Goal: Task Accomplishment & Management: Manage account settings

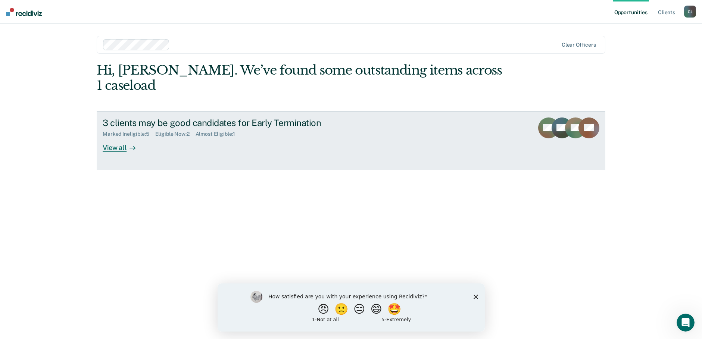
click at [116, 144] on div "View all" at bounding box center [124, 144] width 42 height 15
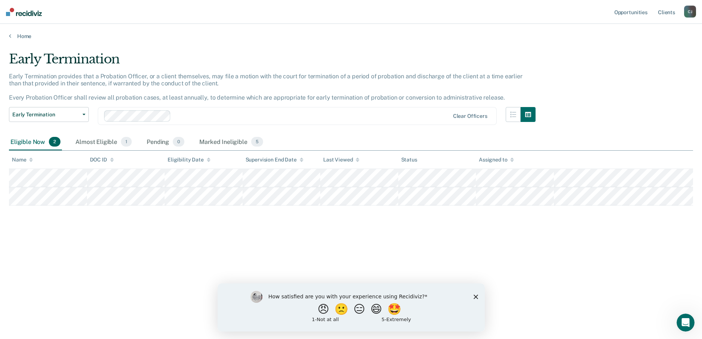
click at [476, 294] on icon "Close survey" at bounding box center [475, 296] width 4 height 4
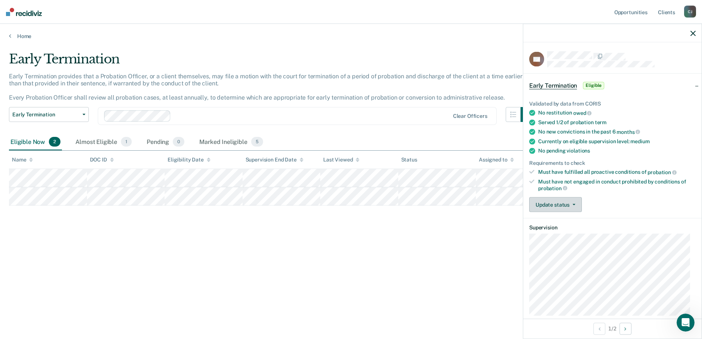
click at [574, 200] on button "Update status" at bounding box center [555, 204] width 53 height 15
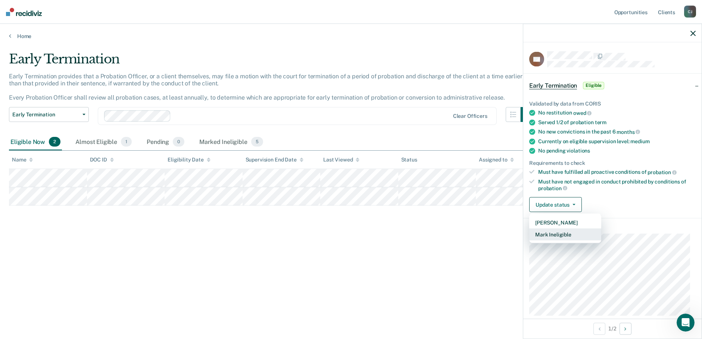
click at [572, 234] on button "Mark Ineligible" at bounding box center [565, 235] width 72 height 12
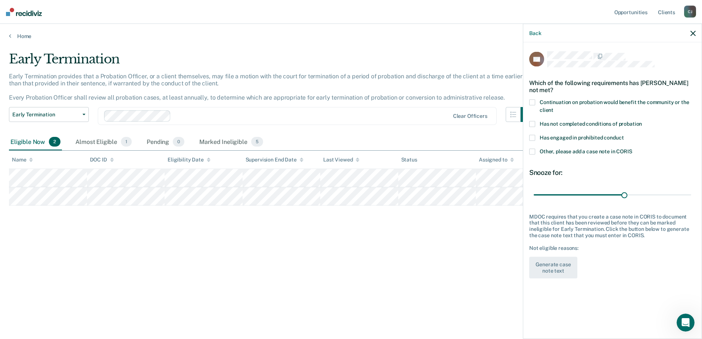
click at [533, 123] on span at bounding box center [532, 124] width 6 height 6
drag, startPoint x: 623, startPoint y: 193, endPoint x: 701, endPoint y: 210, distance: 79.7
type input "51"
click at [691, 201] on input "range" at bounding box center [611, 194] width 157 height 13
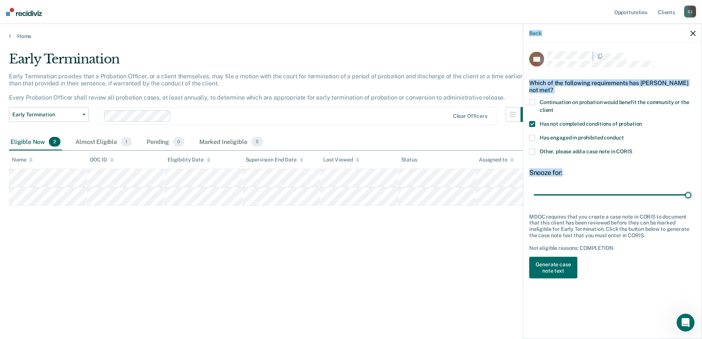
drag, startPoint x: 705, startPoint y: 176, endPoint x: 707, endPoint y: 204, distance: 27.7
click at [701, 204] on html "Looks like you’re using Internet Explorer 11. For faster loading and a better e…" at bounding box center [351, 169] width 702 height 339
drag, startPoint x: 707, startPoint y: 204, endPoint x: 606, endPoint y: 183, distance: 103.7
click at [606, 183] on div "Snooze for: 51 days" at bounding box center [612, 185] width 166 height 33
drag, startPoint x: 689, startPoint y: 196, endPoint x: 695, endPoint y: 195, distance: 6.0
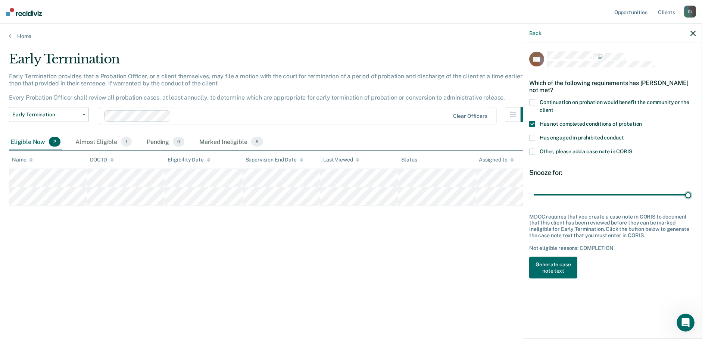
click at [691, 195] on input "range" at bounding box center [611, 194] width 157 height 13
drag, startPoint x: 700, startPoint y: 235, endPoint x: 701, endPoint y: 280, distance: 45.1
click at [701, 280] on div "DC Which of the following requirements has [PERSON_NAME] not met? Continuation …" at bounding box center [612, 190] width 178 height 295
drag, startPoint x: 701, startPoint y: 280, endPoint x: 605, endPoint y: 310, distance: 99.9
click at [605, 310] on div "DC Which of the following requirements has [PERSON_NAME] not met? Continuation …" at bounding box center [612, 190] width 178 height 295
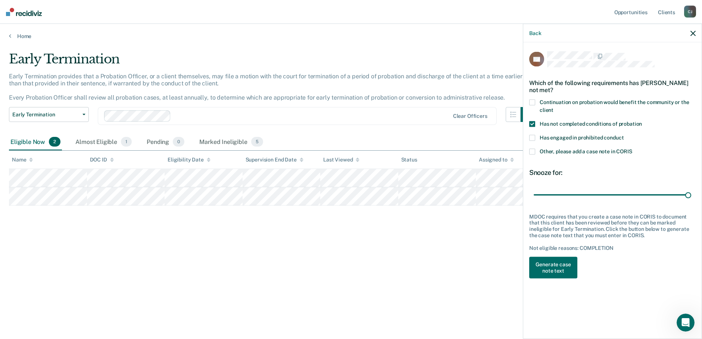
click at [631, 302] on div "DC Which of the following requirements has [PERSON_NAME] not met? Continuation …" at bounding box center [612, 190] width 178 height 295
click at [533, 32] on button "Back" at bounding box center [535, 33] width 12 height 6
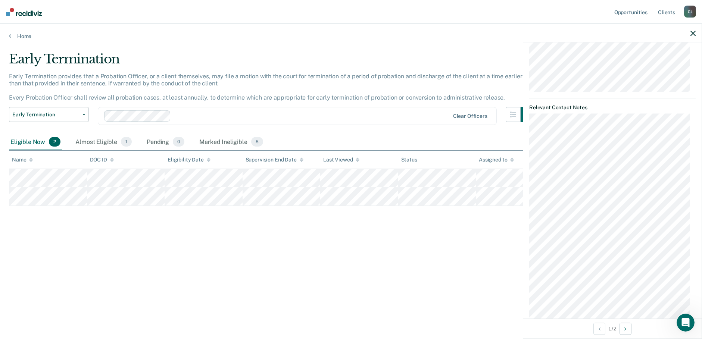
scroll to position [284, 0]
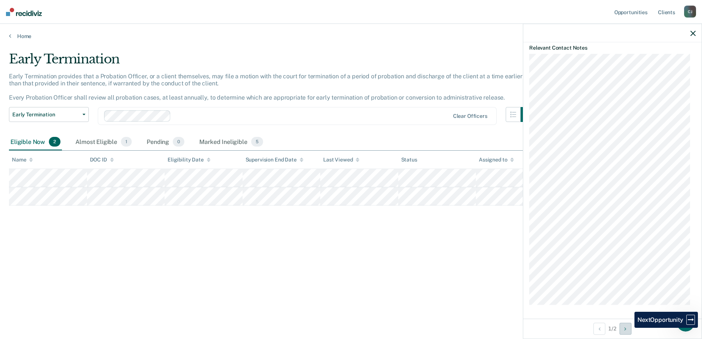
click at [629, 328] on button "Next Opportunity" at bounding box center [625, 329] width 12 height 12
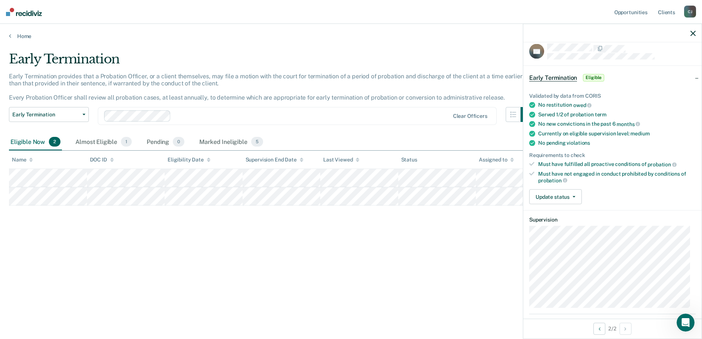
scroll to position [0, 0]
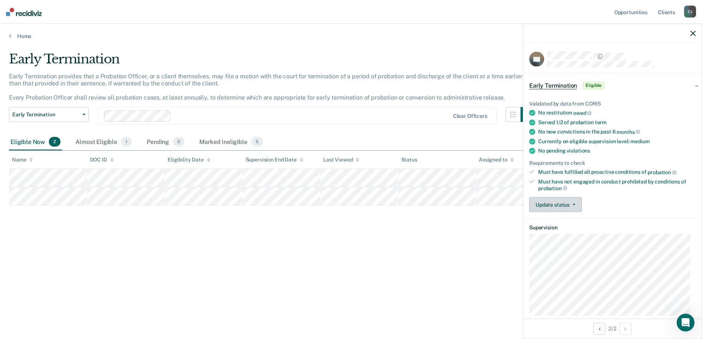
click at [576, 203] on button "Update status" at bounding box center [555, 204] width 53 height 15
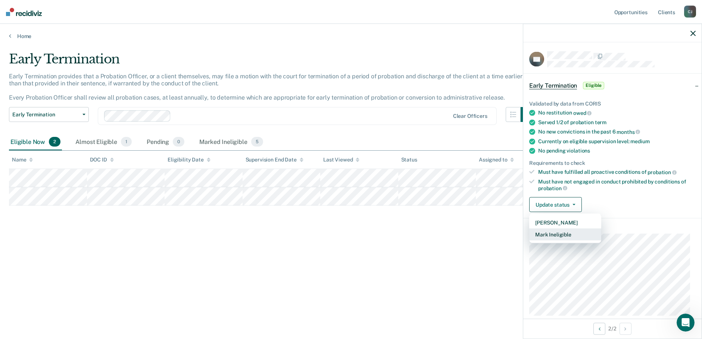
click at [572, 234] on button "Mark Ineligible" at bounding box center [565, 235] width 72 height 12
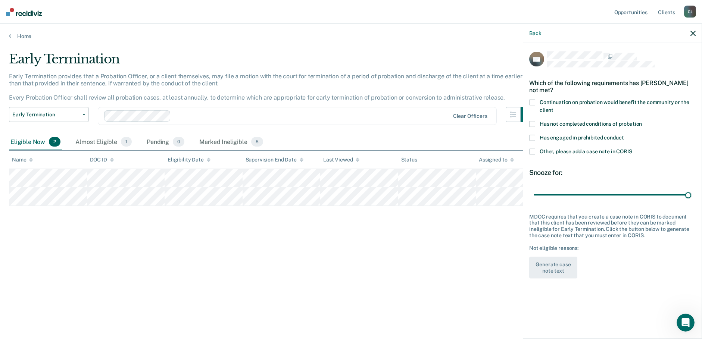
drag, startPoint x: 560, startPoint y: 194, endPoint x: 642, endPoint y: 207, distance: 83.2
type input "180"
click at [691, 201] on input "range" at bounding box center [611, 194] width 157 height 13
click at [531, 124] on span at bounding box center [532, 124] width 6 height 6
click at [564, 268] on button "Generate case note text" at bounding box center [553, 268] width 48 height 22
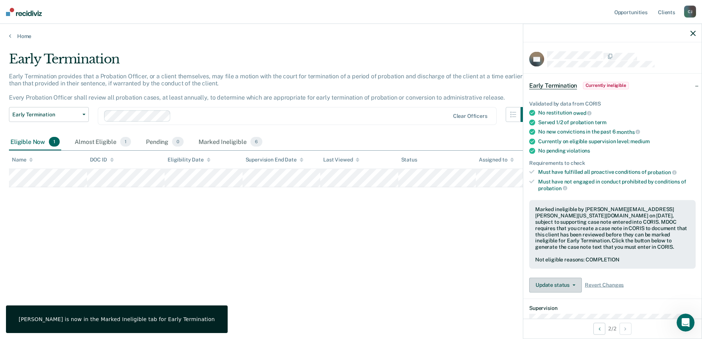
click at [561, 284] on button "Update status" at bounding box center [555, 285] width 53 height 15
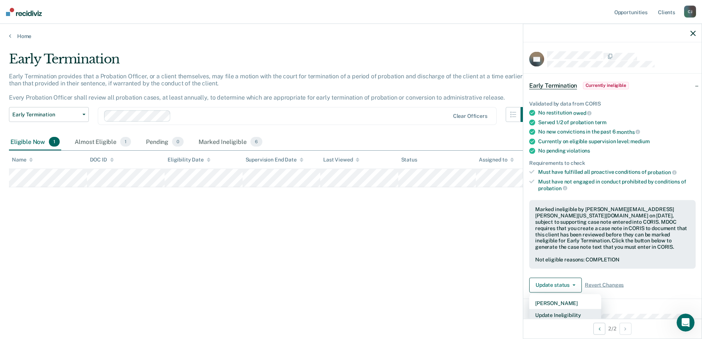
scroll to position [1, 0]
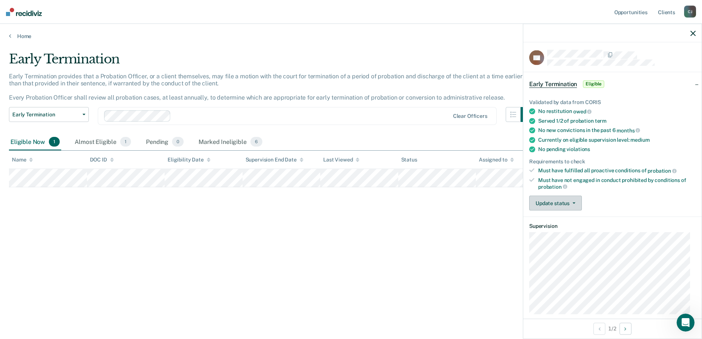
click at [571, 205] on button "Update status" at bounding box center [555, 203] width 53 height 15
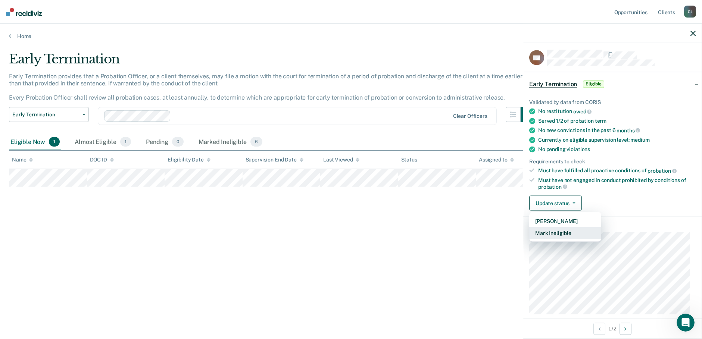
click at [570, 233] on button "Mark Ineligible" at bounding box center [565, 233] width 72 height 12
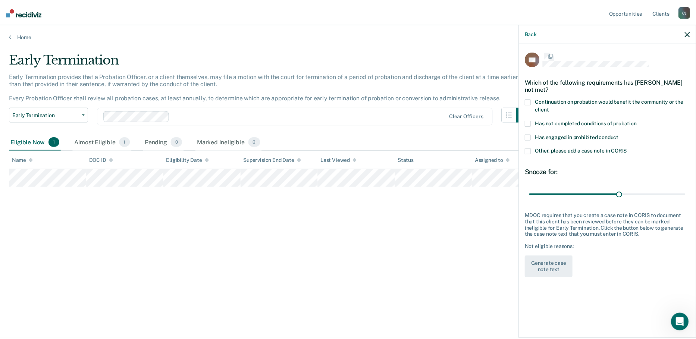
scroll to position [0, 0]
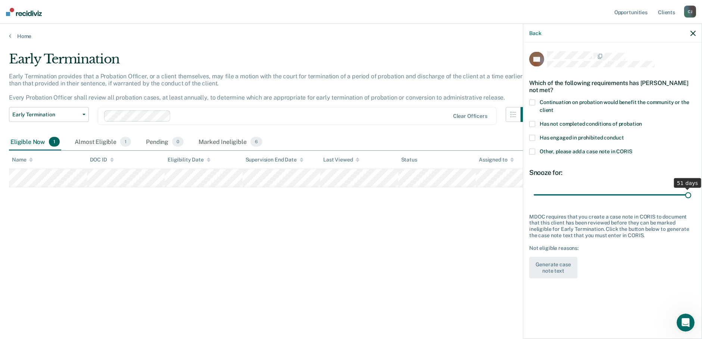
drag, startPoint x: 625, startPoint y: 195, endPoint x: 675, endPoint y: 197, distance: 49.3
type input "51"
click at [691, 195] on input "range" at bounding box center [611, 194] width 157 height 13
click at [531, 123] on span at bounding box center [532, 124] width 6 height 6
click at [560, 262] on button "Generate case note text" at bounding box center [553, 268] width 48 height 22
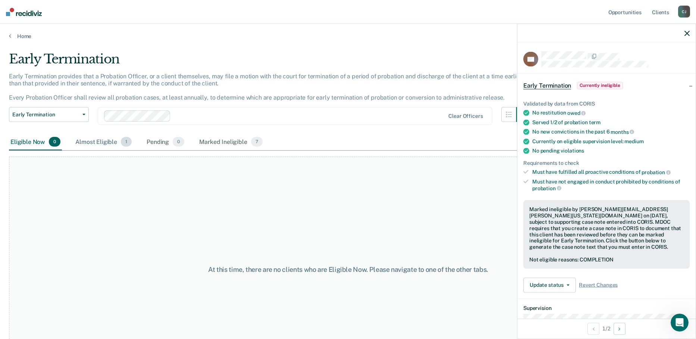
click at [97, 142] on div "Almost Eligible 1" at bounding box center [103, 142] width 59 height 16
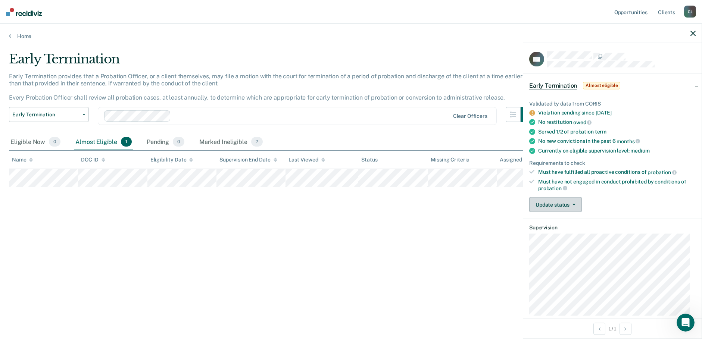
click at [573, 199] on button "Update status" at bounding box center [555, 204] width 53 height 15
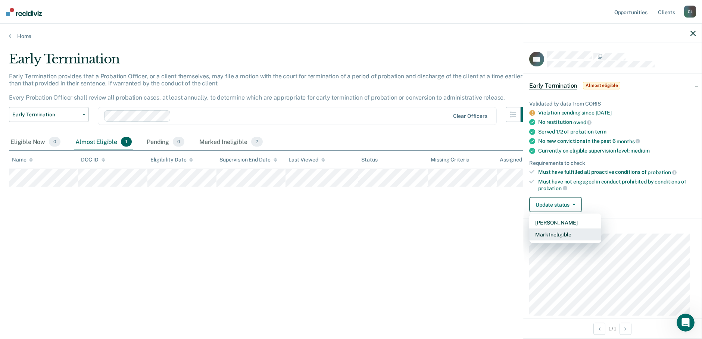
click at [569, 234] on button "Mark Ineligible" at bounding box center [565, 235] width 72 height 12
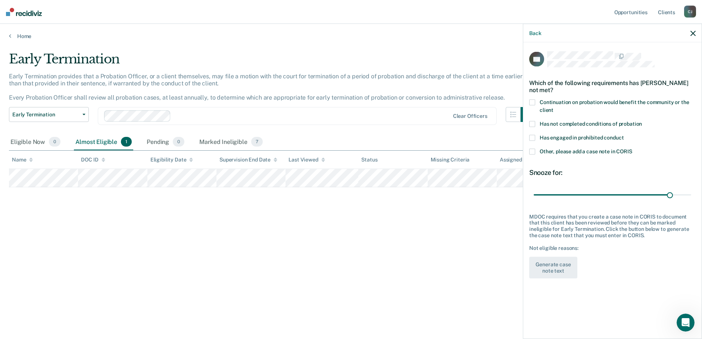
click at [531, 123] on span at bounding box center [532, 124] width 6 height 6
drag, startPoint x: 671, startPoint y: 193, endPoint x: 698, endPoint y: 193, distance: 27.6
type input "34"
click at [691, 193] on input "range" at bounding box center [611, 194] width 157 height 13
click at [562, 267] on button "Generate case note text" at bounding box center [553, 268] width 48 height 22
